Goal: Browse casually

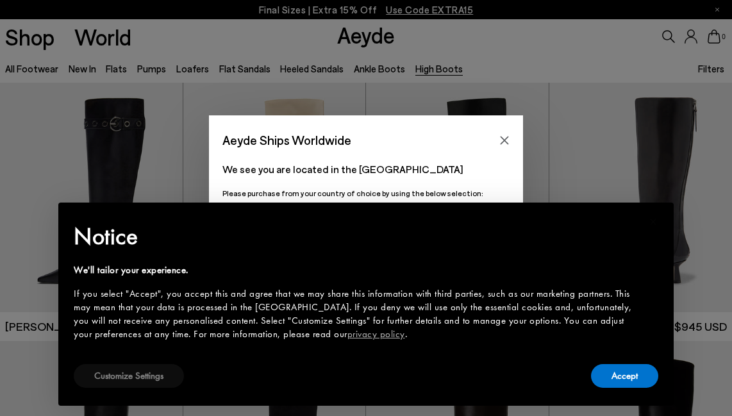
click at [157, 379] on button "Customize Settings" at bounding box center [129, 376] width 110 height 24
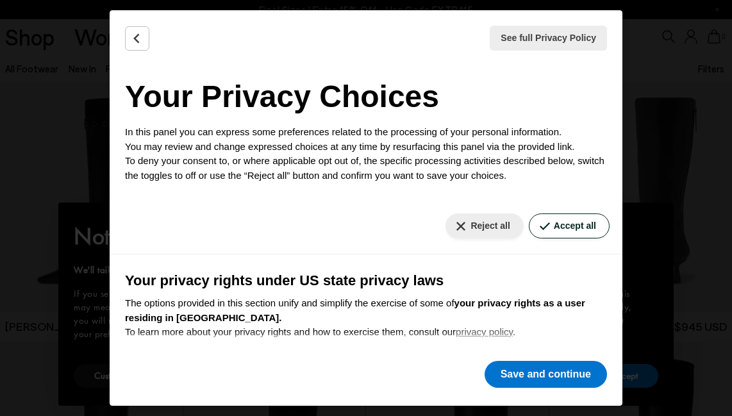
scroll to position [13, 0]
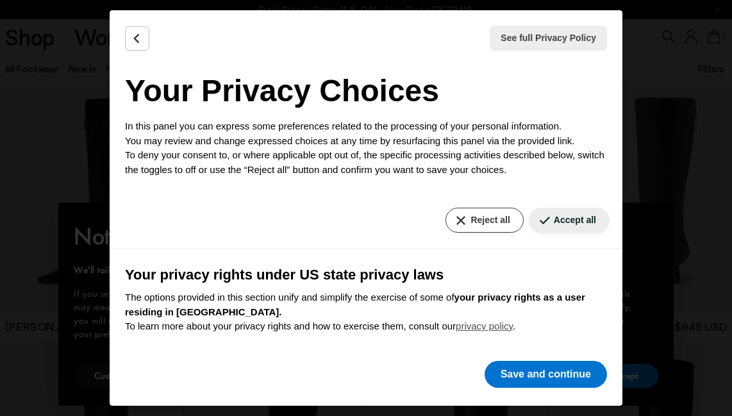
click at [485, 215] on button "Reject all" at bounding box center [484, 220] width 78 height 25
click at [482, 223] on button "Reject all" at bounding box center [484, 220] width 78 height 25
click at [492, 211] on button "Reject all" at bounding box center [484, 220] width 78 height 25
click at [532, 387] on button "Save and continue" at bounding box center [545, 374] width 122 height 27
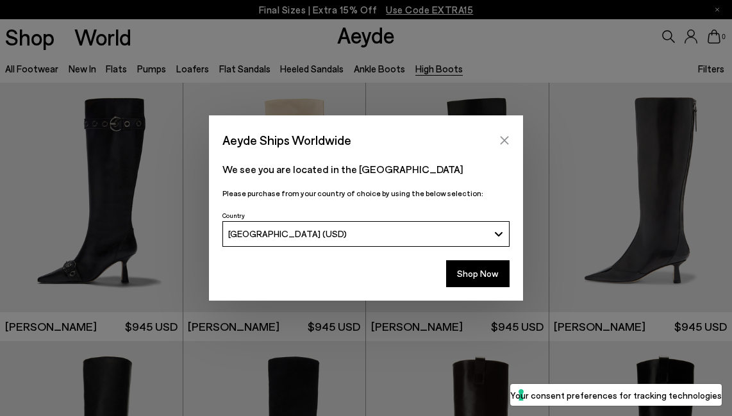
click at [507, 136] on icon "Close" at bounding box center [504, 140] width 8 height 8
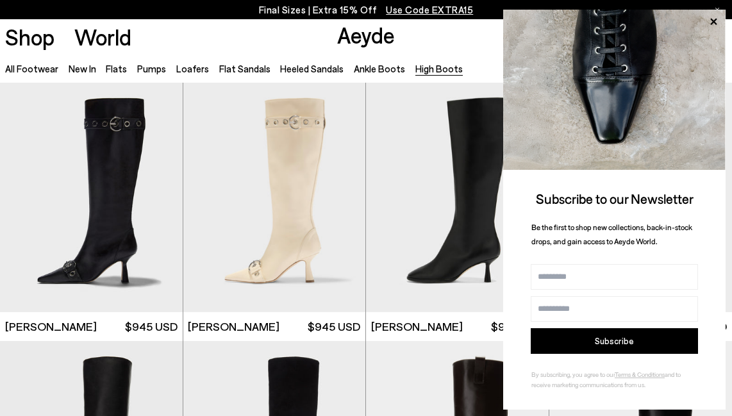
scroll to position [0, 0]
click at [80, 64] on link "New In" at bounding box center [83, 69] width 28 height 12
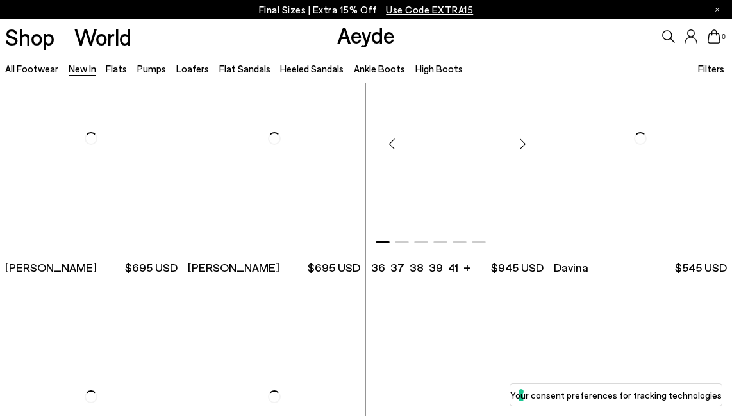
scroll to position [2834, 0]
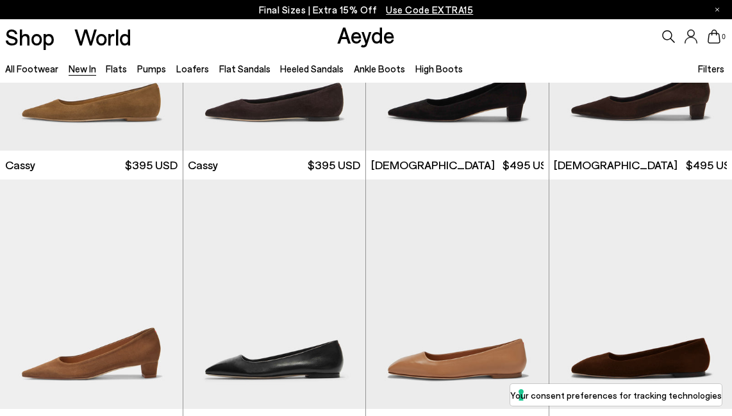
scroll to position [4366, 0]
